Goal: Check status: Check status

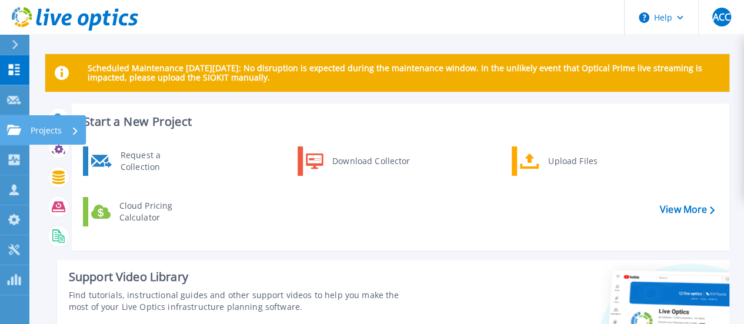
click at [15, 125] on icon at bounding box center [14, 130] width 14 height 10
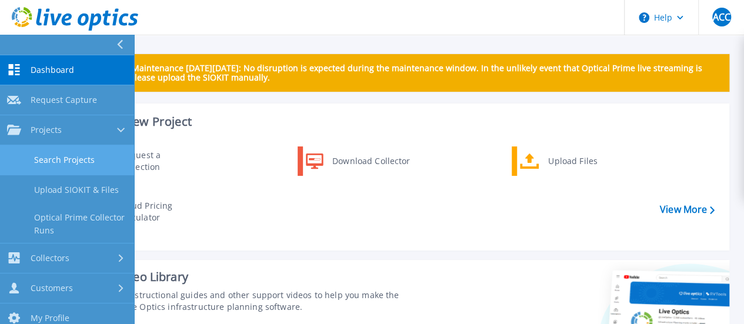
click at [56, 152] on link "Search Projects" at bounding box center [67, 160] width 134 height 30
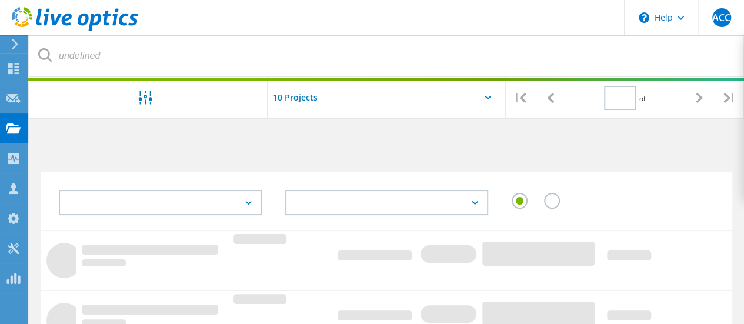
type input "1"
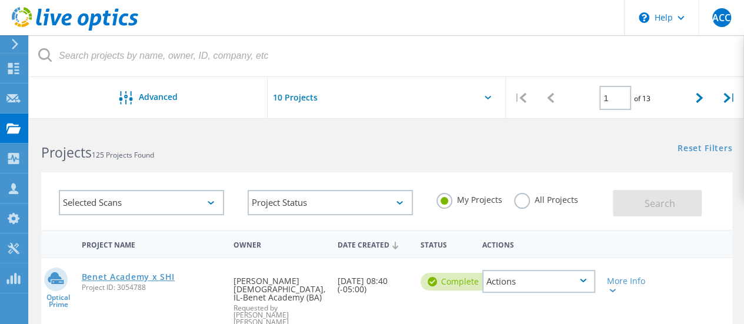
click at [157, 279] on link "Benet Academy x SHI" at bounding box center [128, 277] width 93 height 8
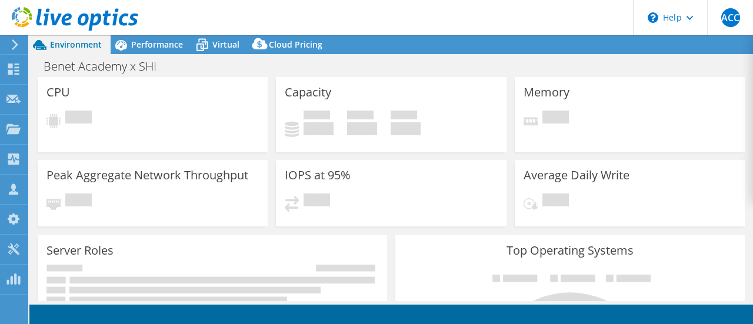
select select "USD"
